Goal: Information Seeking & Learning: Learn about a topic

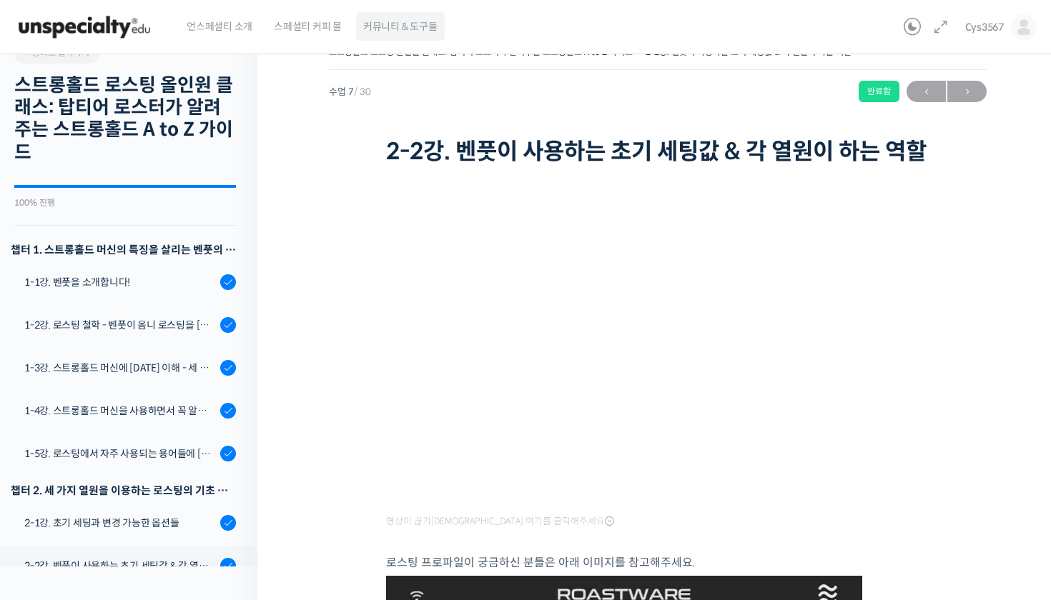
scroll to position [1, 0]
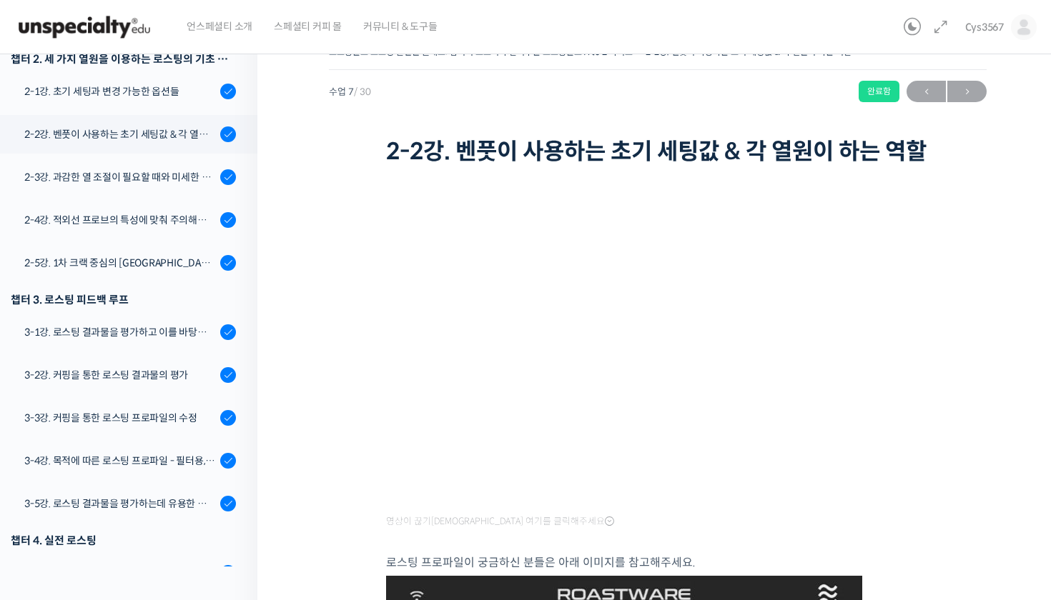
scroll to position [424, 0]
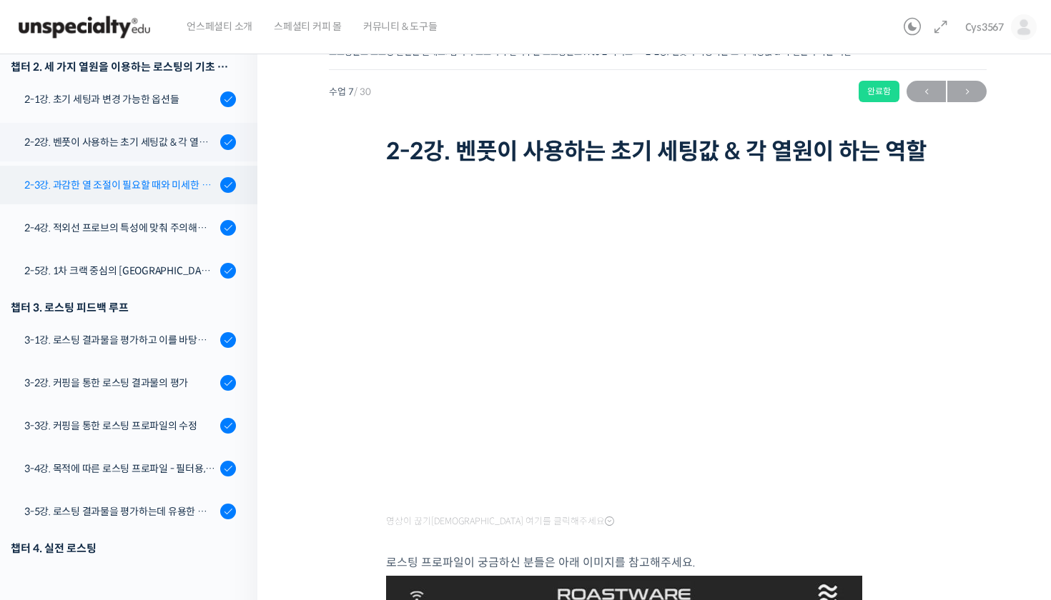
click at [149, 183] on div "2-3강. 과감한 열 조절이 필요할 때와 미세한 열 조절이 필요할 때" at bounding box center [120, 185] width 192 height 16
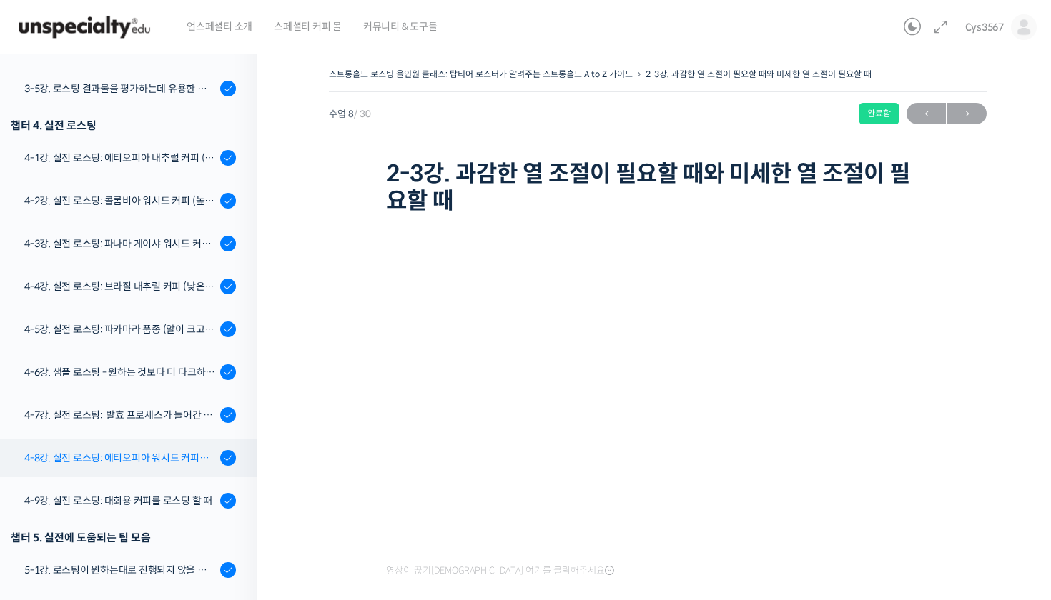
scroll to position [871, 0]
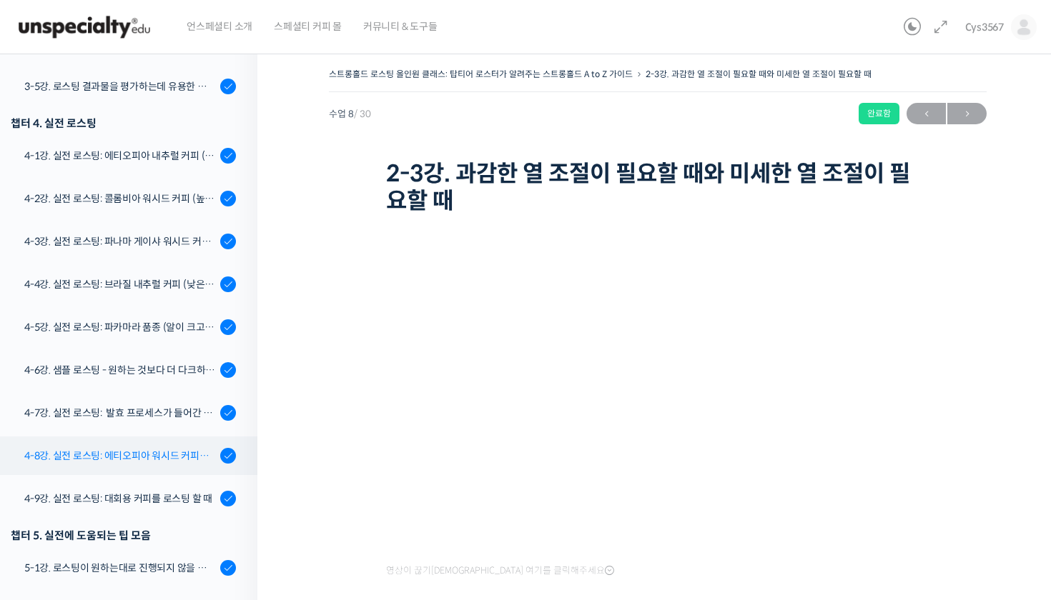
click at [152, 454] on div "4-8강. 실전 로스팅: 에티오피아 워시드 커피를 에스프레소용으로 로스팅 할 때" at bounding box center [120, 456] width 192 height 16
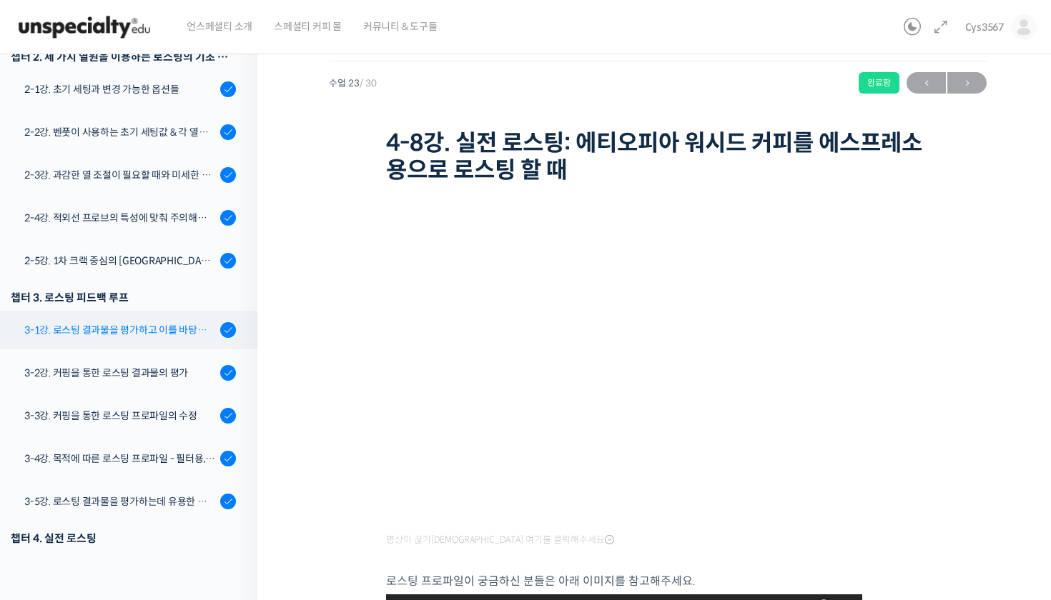
scroll to position [426, 0]
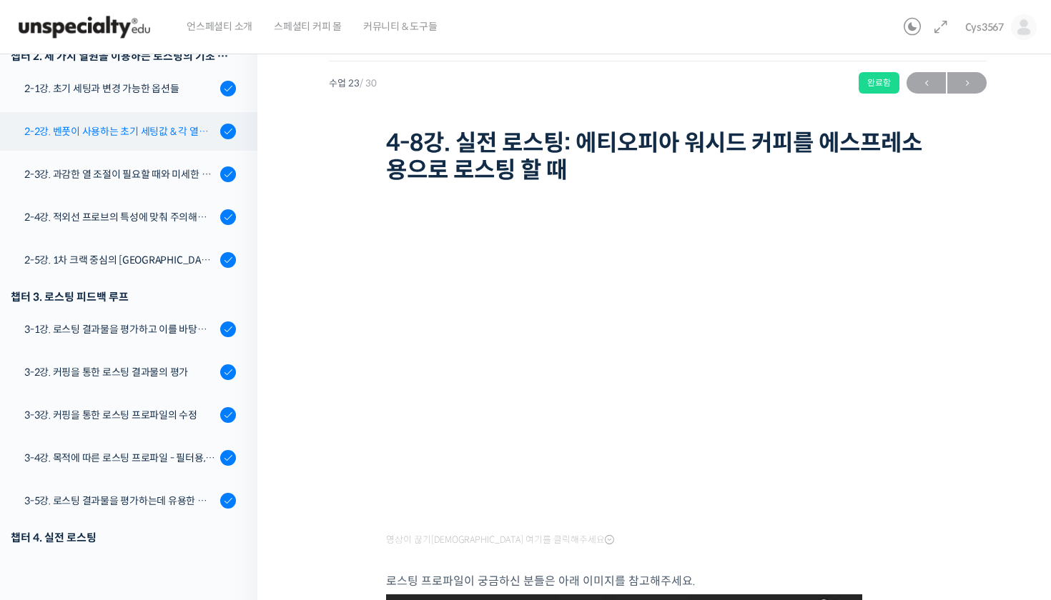
click at [182, 147] on link "2-2강. 벤풋이 사용하는 초기 세팅값 & 각 열원이 하는 역할" at bounding box center [125, 131] width 264 height 39
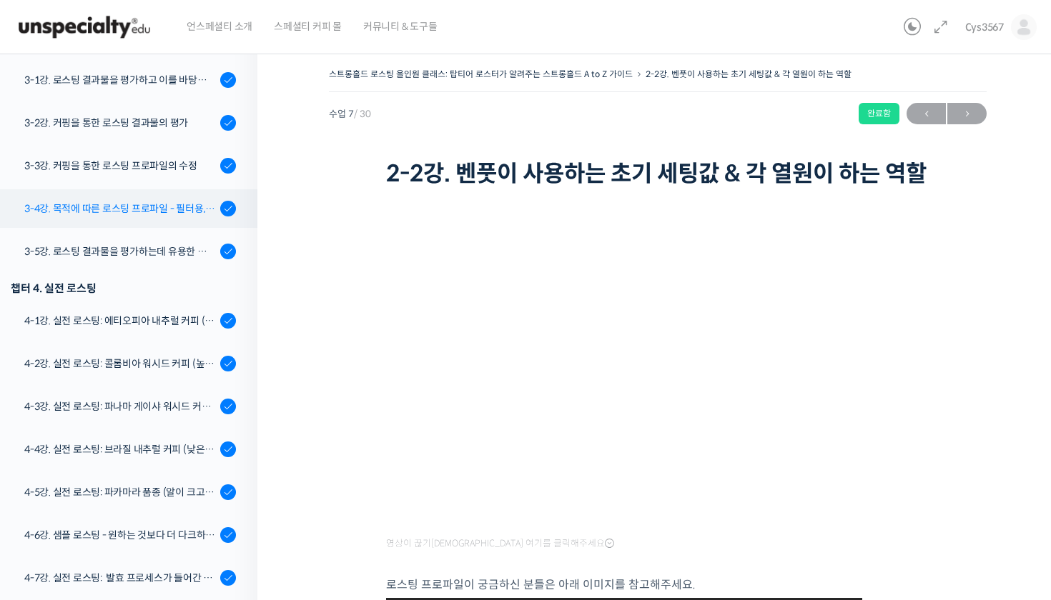
scroll to position [709, 0]
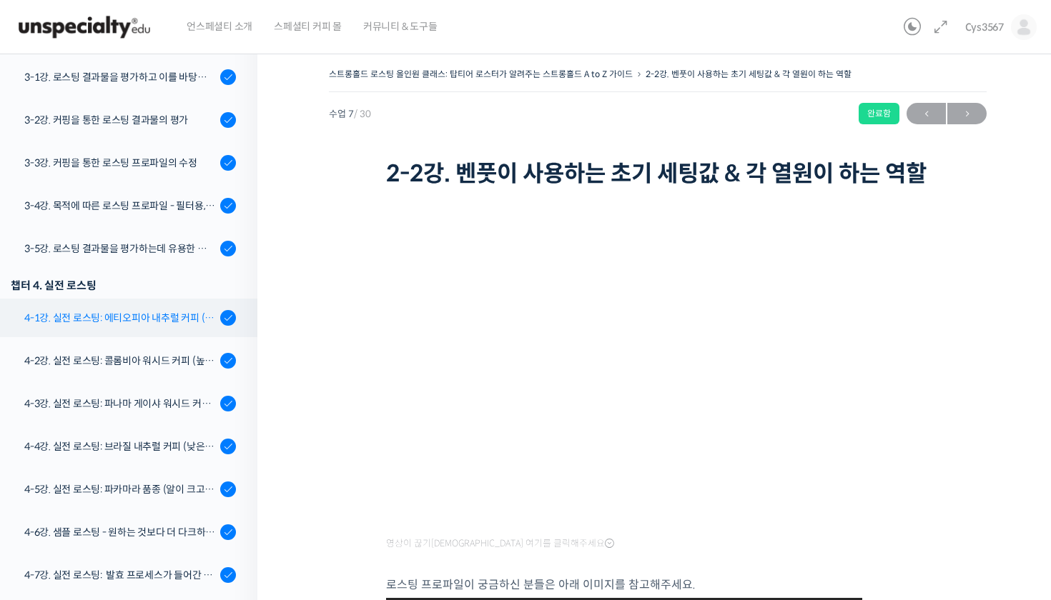
click at [119, 306] on link "4-1강. 실전 로스팅: 에티오피아 내추럴 커피 (당분이 많이 포함되어 있고 색이 고르지 않은 경우)" at bounding box center [125, 318] width 264 height 39
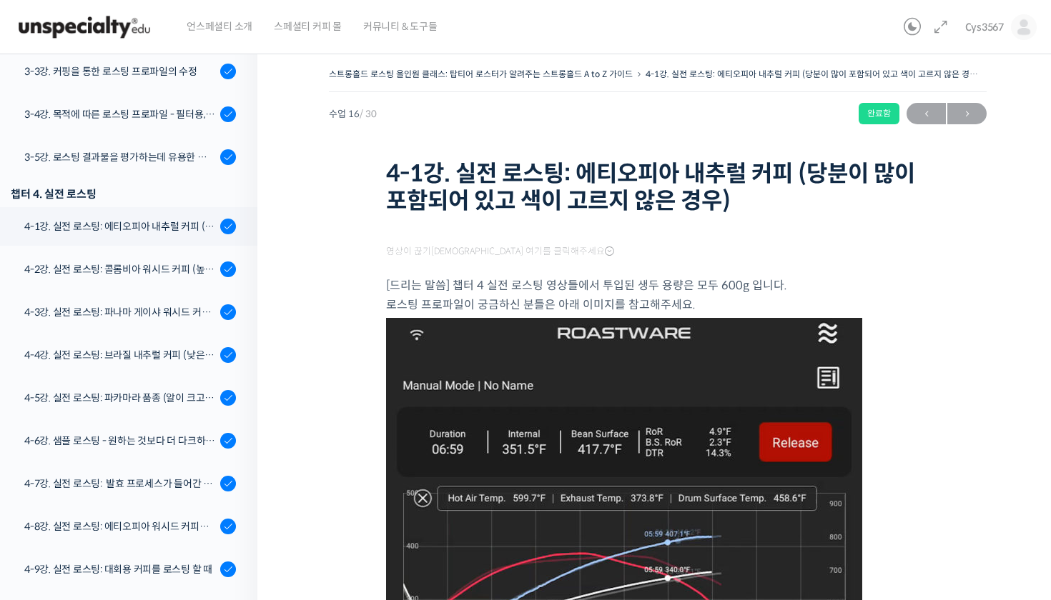
scroll to position [926, 0]
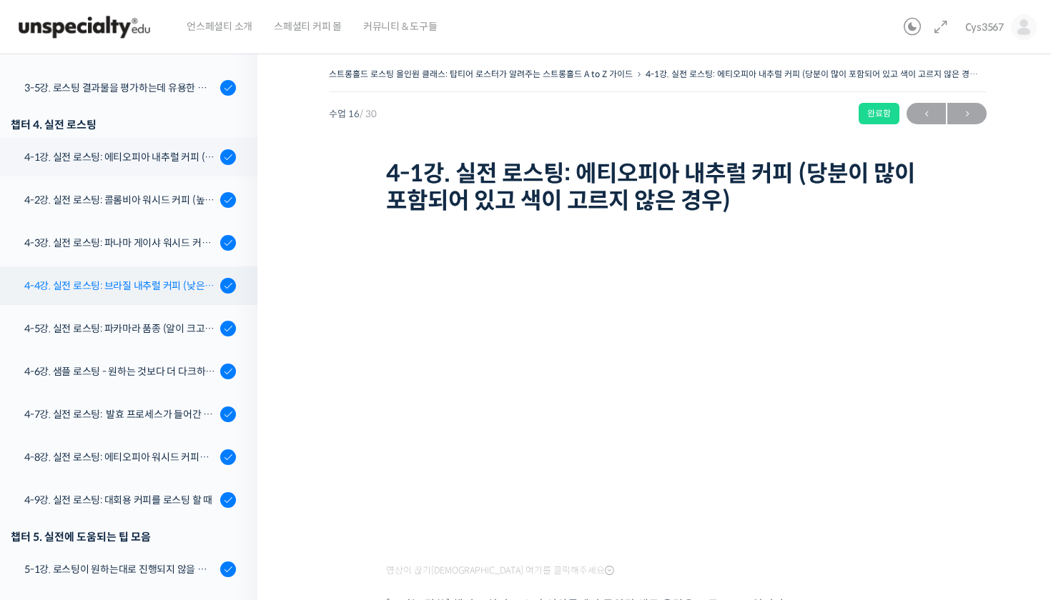
scroll to position [868, 0]
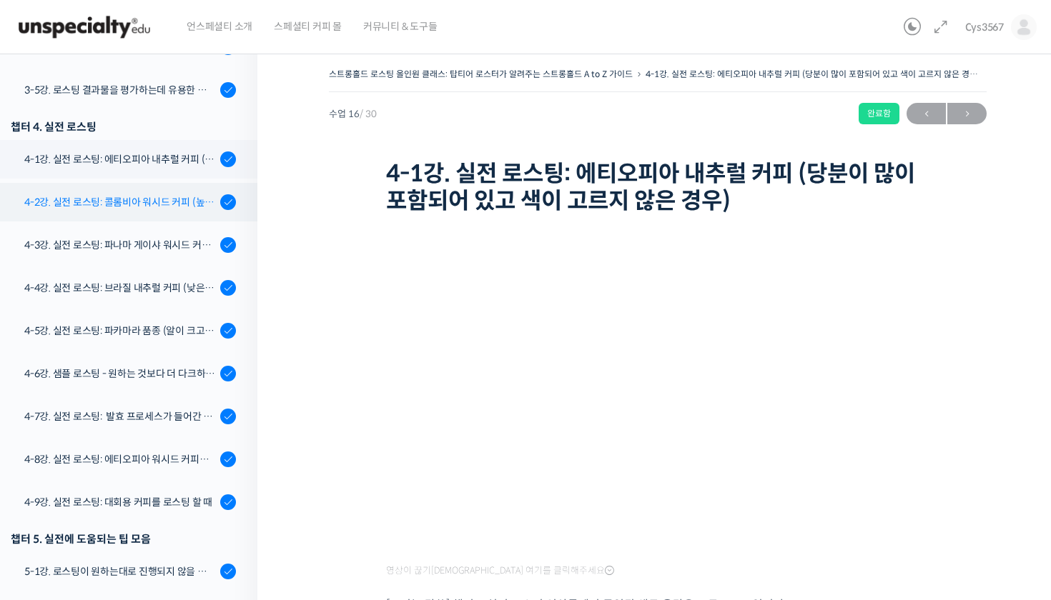
click at [170, 205] on div "4-2강. 실전 로스팅: 콜롬비아 워시드 커피 (높은 밀도와 수분율 때문에 1차 크랙에서 많은 수분을 방출하는 경우)" at bounding box center [120, 202] width 192 height 16
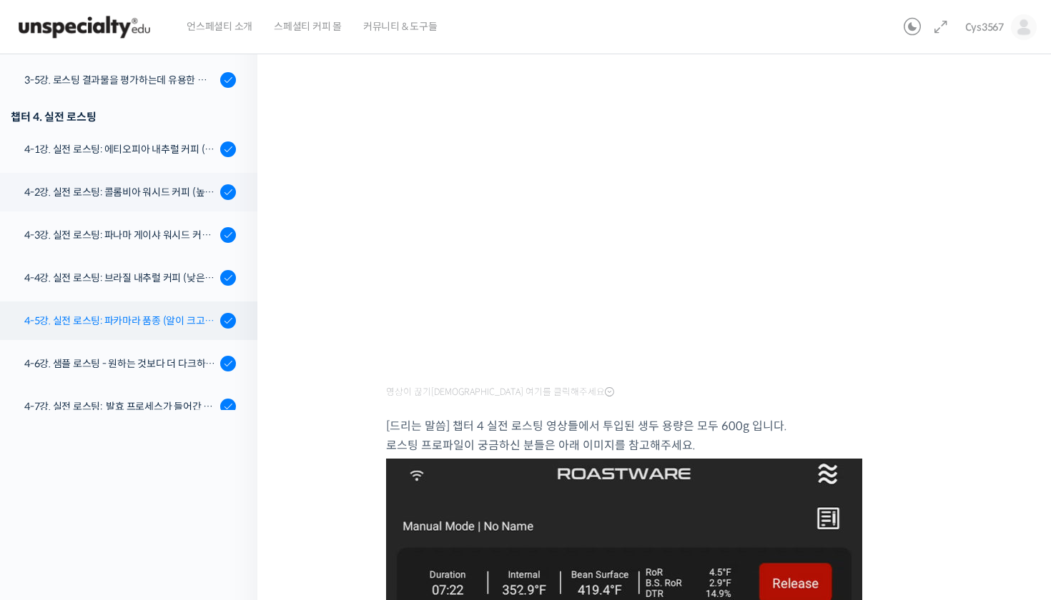
scroll to position [718, 0]
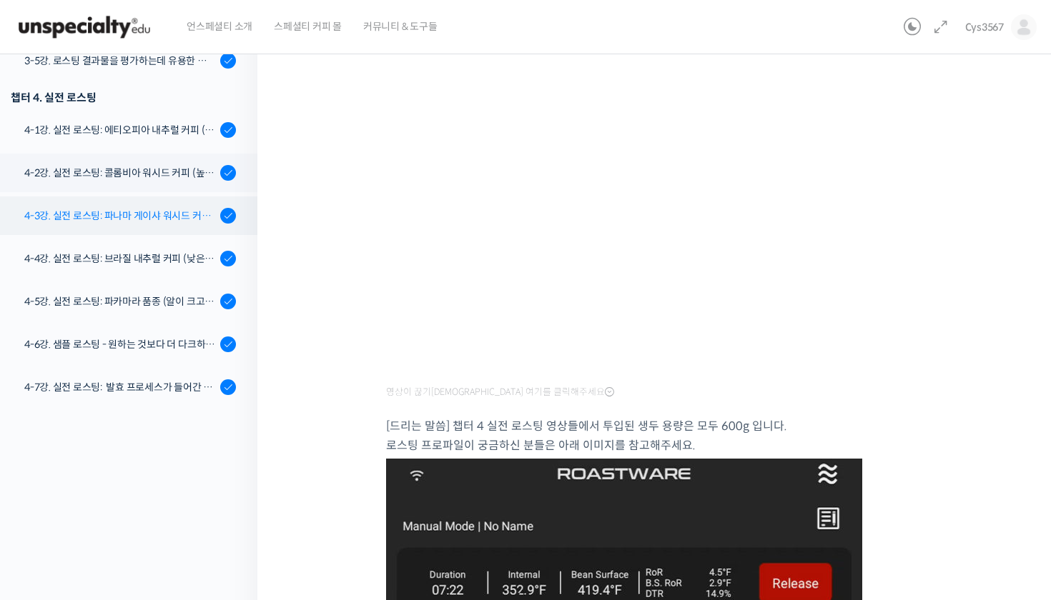
click at [187, 214] on div "4-3강. 실전 로스팅: 파나마 게이샤 워시드 커피 (플레이버 프로파일이 로스팅하기 까다로운 경우)" at bounding box center [120, 216] width 192 height 16
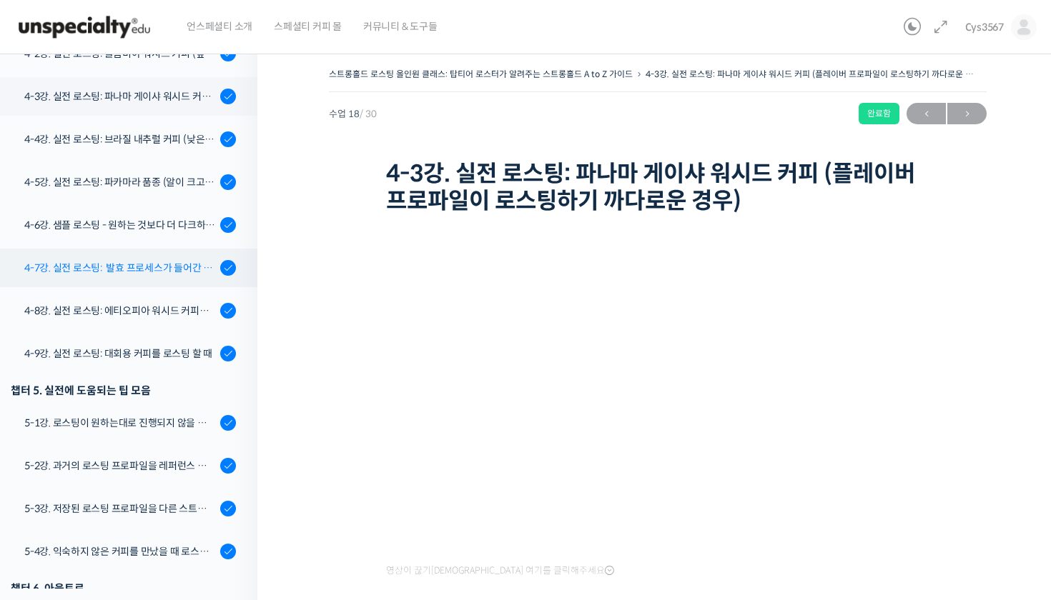
scroll to position [1011, 0]
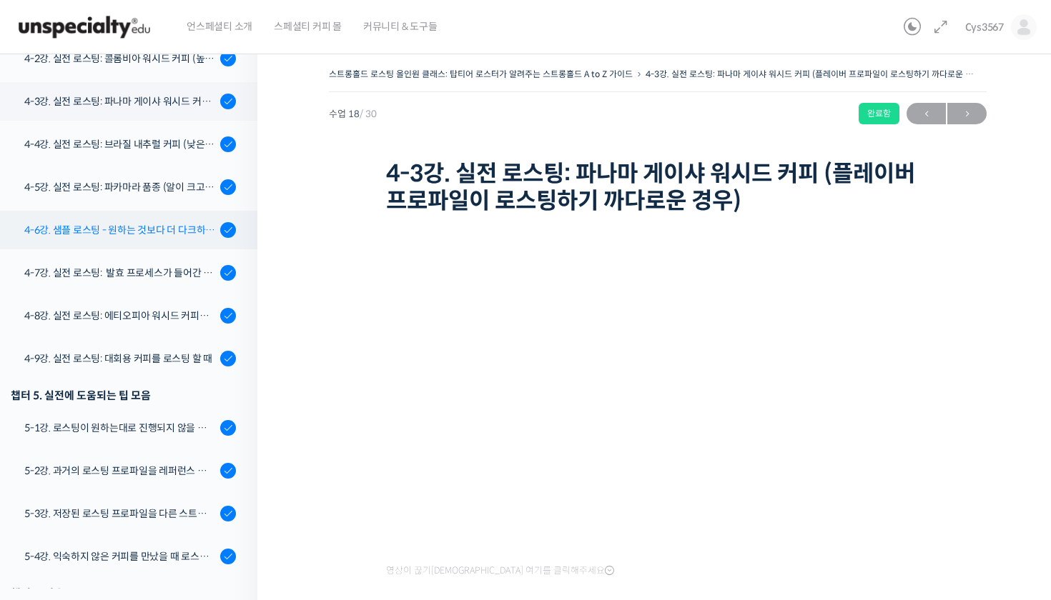
click at [163, 237] on link "4-6강. 샘플 로스팅 - 원하는 것보다 더 다크하게 로스팅 하는 이유" at bounding box center [125, 230] width 264 height 39
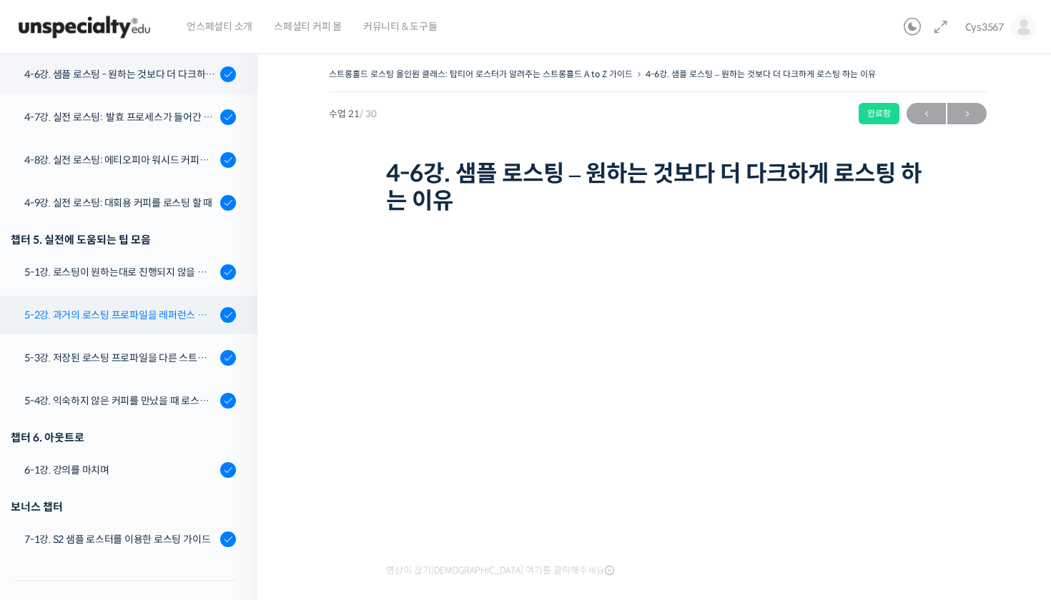
scroll to position [1167, 0]
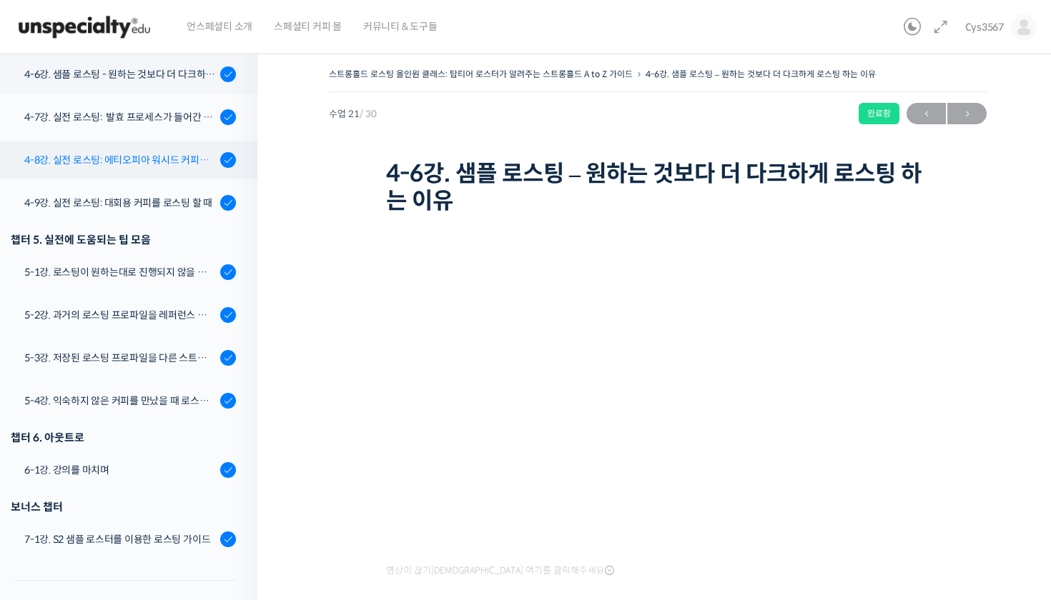
click at [146, 154] on div "4-8강. 실전 로스팅: 에티오피아 워시드 커피를 에스프레소용으로 로스팅 할 때" at bounding box center [120, 160] width 192 height 16
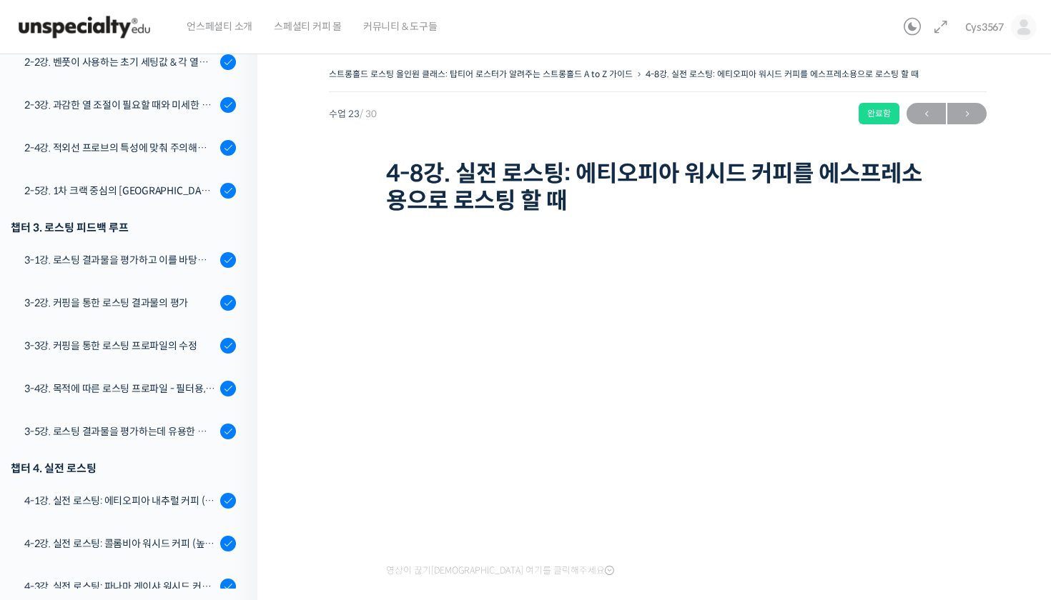
scroll to position [379, 0]
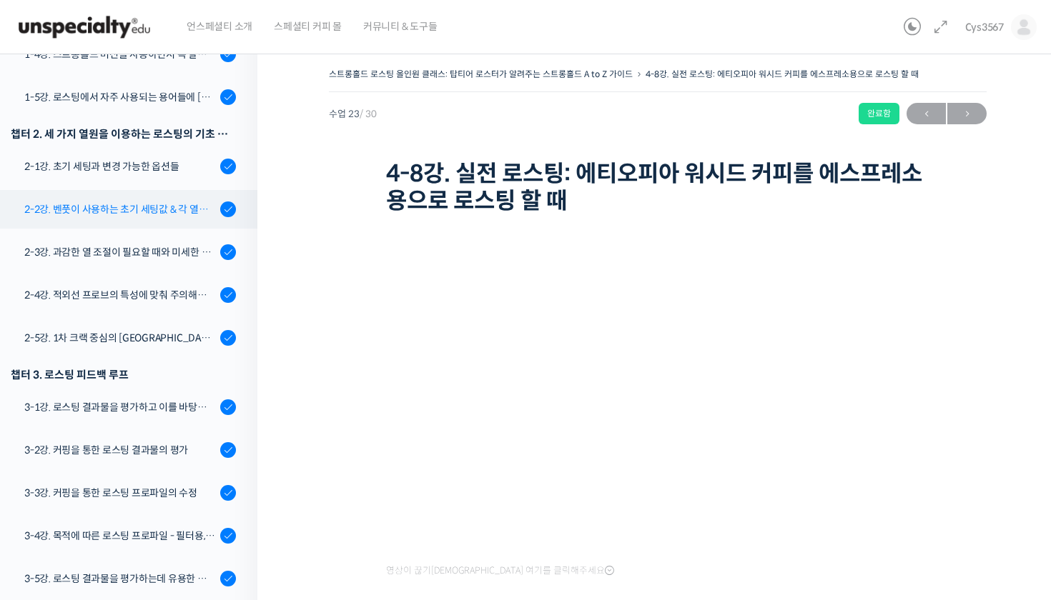
click at [173, 214] on div "2-2강. 벤풋이 사용하는 초기 세팅값 & 각 열원이 하는 역할" at bounding box center [120, 210] width 192 height 16
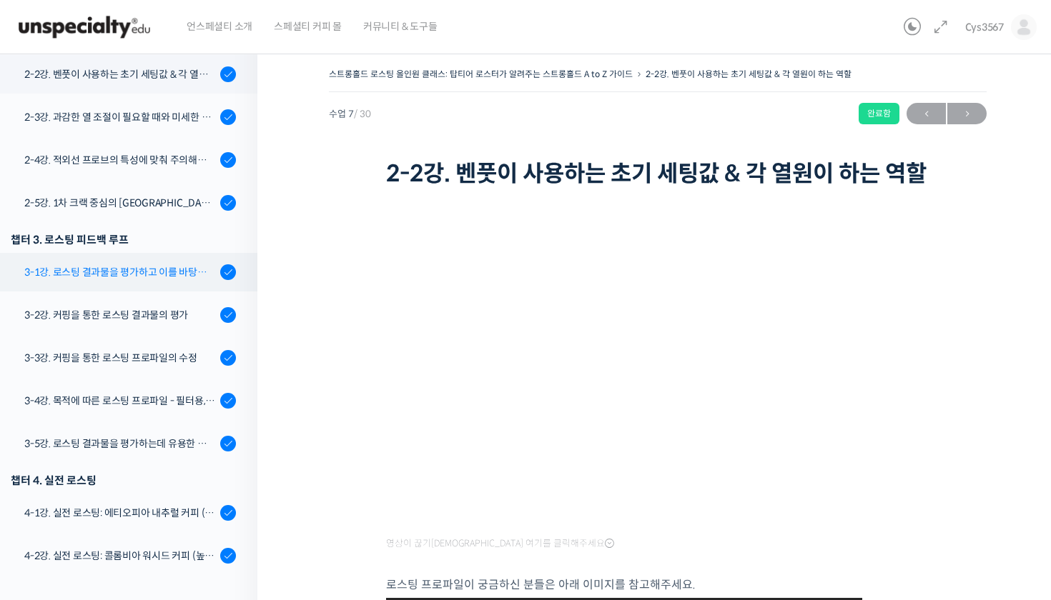
click at [202, 274] on div "3-1강. 로스팅 결과물을 평가하고 이를 바탕으로 프로파일을 설계하는 방법" at bounding box center [120, 272] width 192 height 16
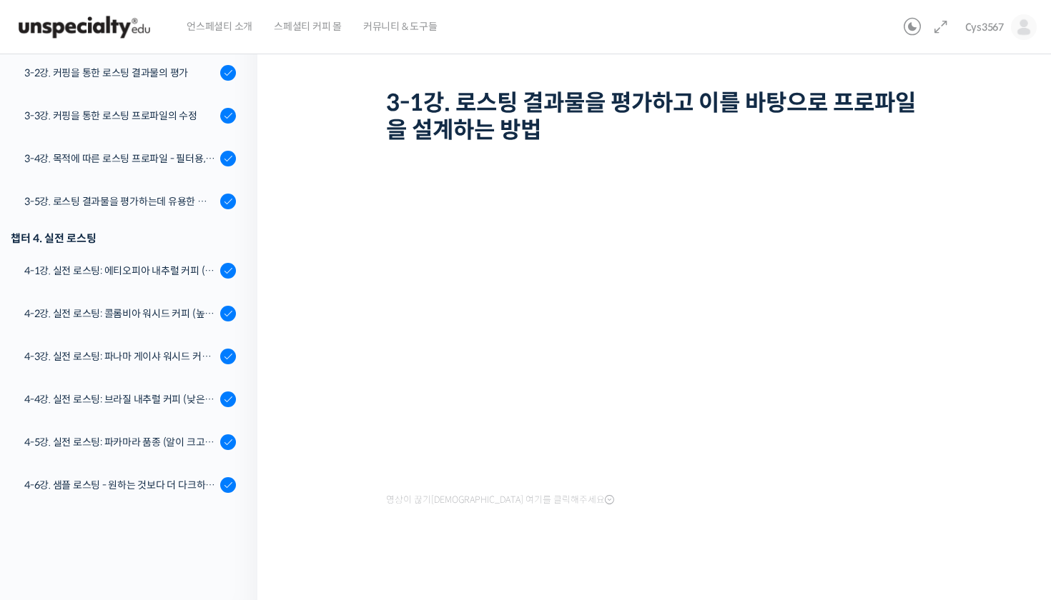
scroll to position [71, 0]
click at [808, 520] on div "영상이 끊기[DEMOGRAPHIC_DATA] 여기를 클릭해주세요" at bounding box center [657, 362] width 543 height 428
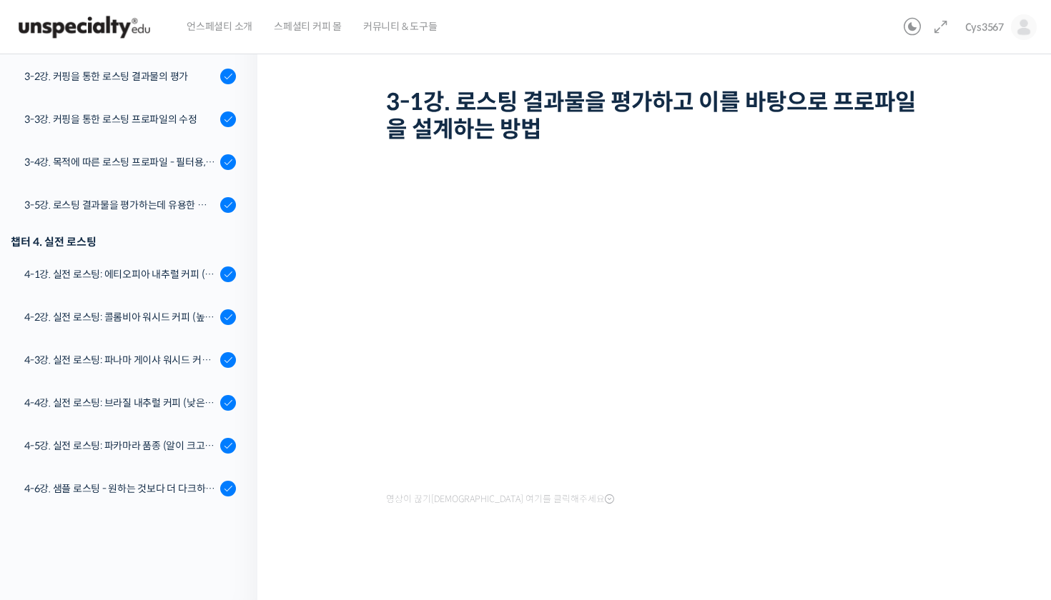
scroll to position [686, 0]
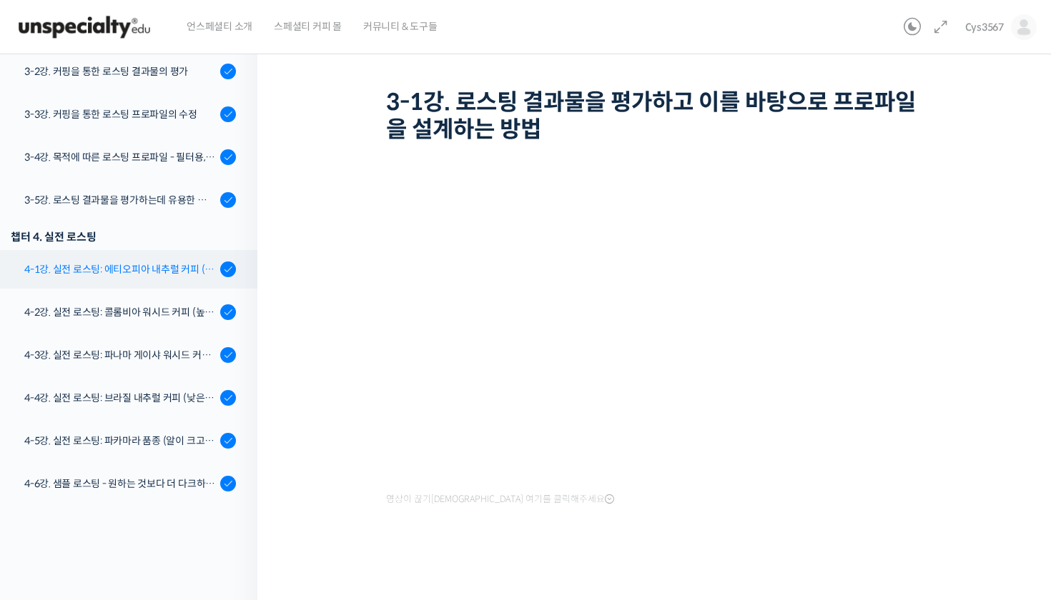
click at [164, 260] on link "4-1강. 실전 로스팅: 에티오피아 내추럴 커피 (당분이 많이 포함되어 있고 색이 고르지 않은 경우)" at bounding box center [125, 269] width 264 height 39
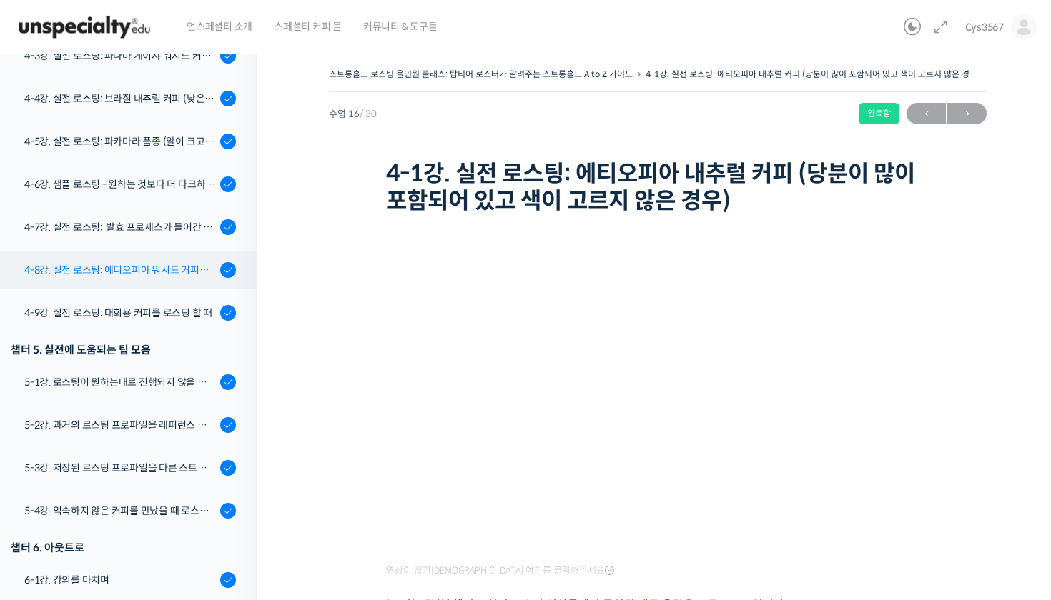
click at [190, 259] on link "4-8강. 실전 로스팅: 에티오피아 워시드 커피를 에스프레소용으로 로스팅 할 때" at bounding box center [125, 270] width 264 height 39
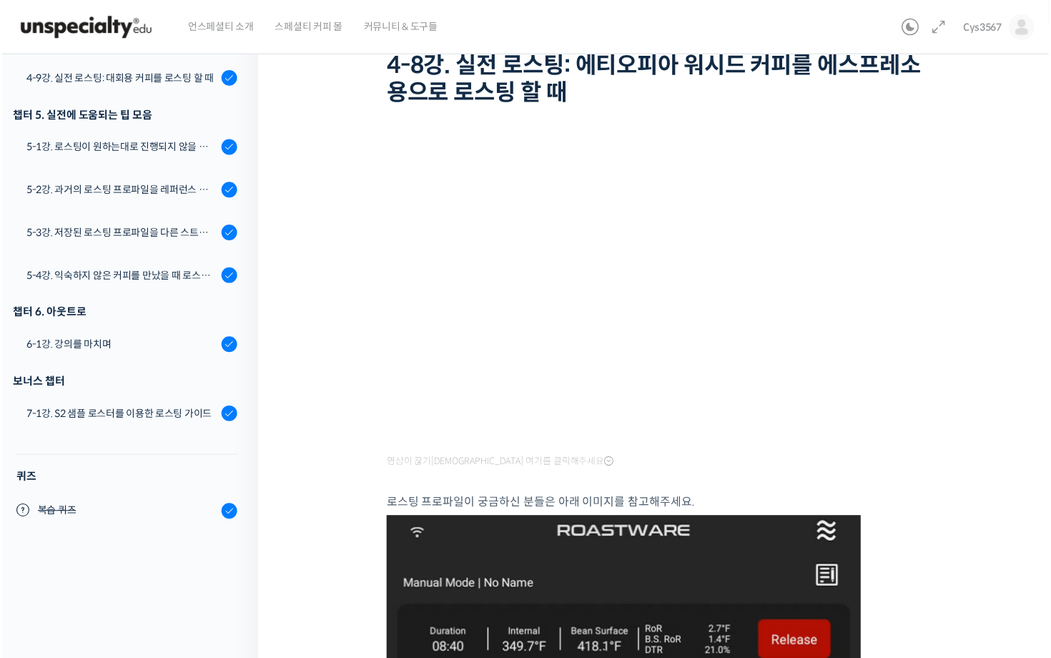
scroll to position [1183, 0]
